Goal: Task Accomplishment & Management: Manage account settings

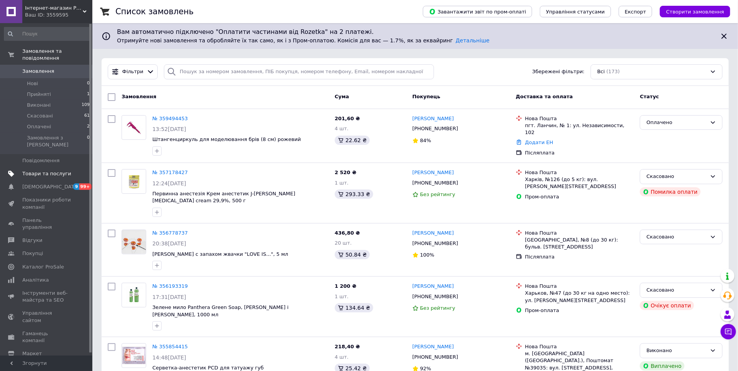
click at [54, 170] on span "Товари та послуги" at bounding box center [46, 173] width 49 height 7
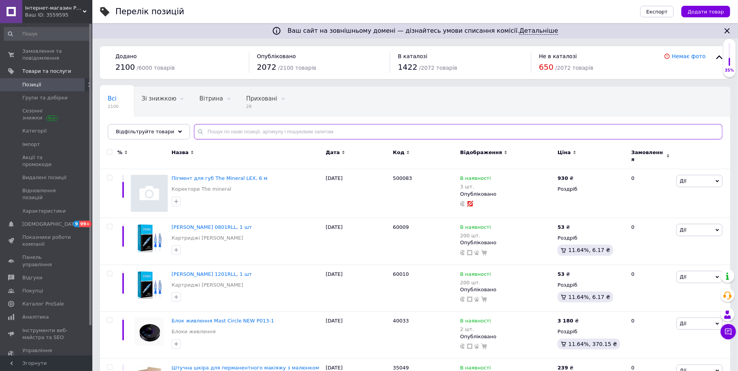
click at [213, 133] on input "text" at bounding box center [458, 131] width 529 height 15
paste input "86001"
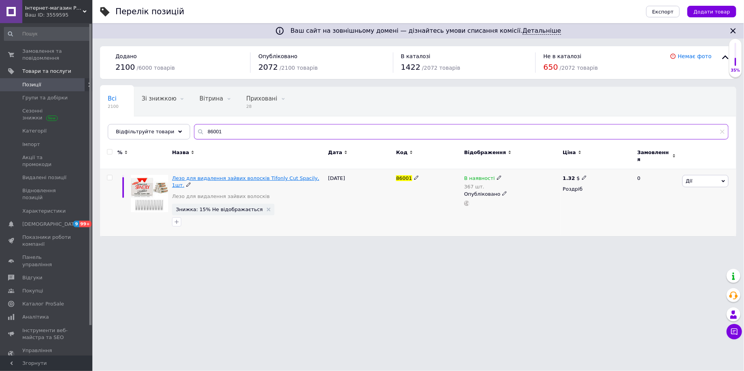
type input "86001"
click at [236, 175] on span "Лезо для видалення зайвих волосків Tifonly Cut Spacily, 1шт." at bounding box center [245, 181] width 147 height 13
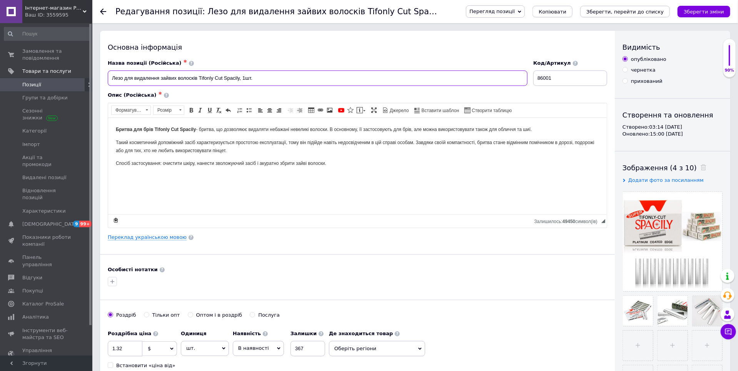
click at [244, 78] on input "Лезо для видалення зайвих волосків Tifonly Cut Spacily, 1шт." at bounding box center [318, 77] width 420 height 15
type input "Лезо для видалення зайвих волосків Tifonly Cut Spacily, 10 шт."
click at [146, 235] on link "Переклад українською мовою" at bounding box center [147, 237] width 79 height 6
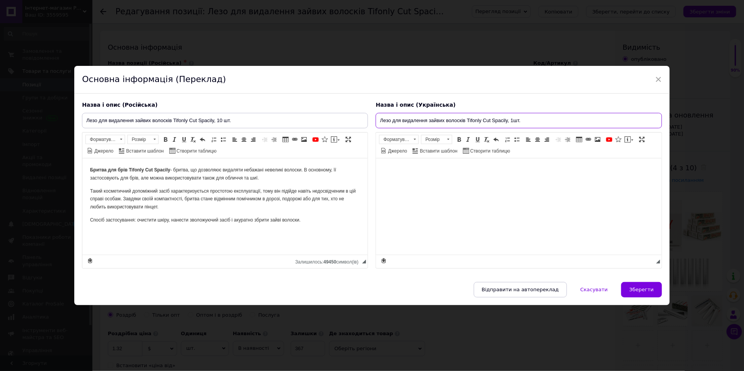
click at [513, 122] on input "Лезо для видалення зайвих волосків Tifonly Cut Spacily, 1шт." at bounding box center [519, 120] width 286 height 15
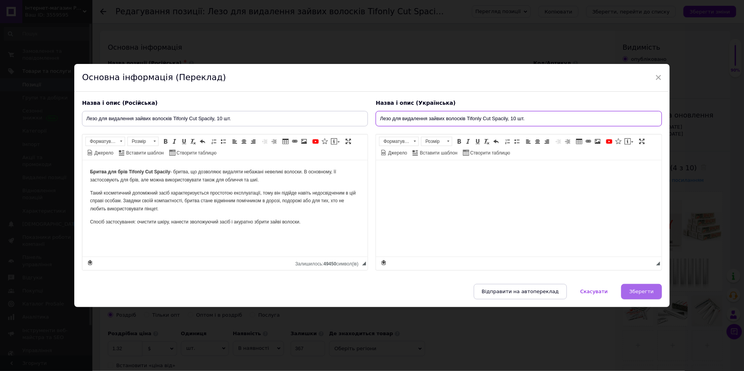
type input "Лезо для видалення зайвих волосків Tifonly Cut Spacily, 10 шт."
click at [636, 293] on span "Зберегти" at bounding box center [642, 291] width 24 height 6
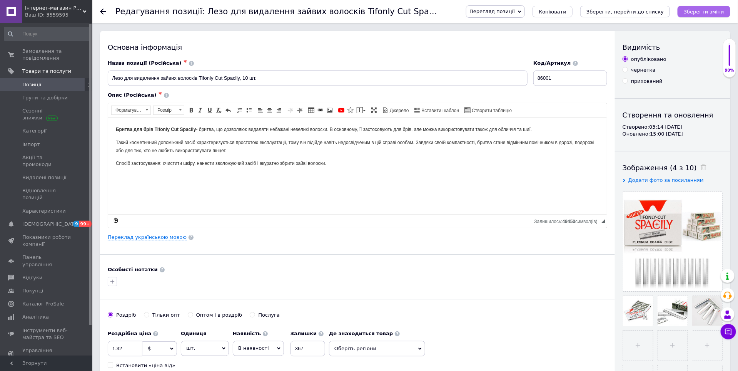
click at [703, 9] on icon "Зберегти зміни" at bounding box center [704, 12] width 40 height 6
